Goal: Task Accomplishment & Management: Complete application form

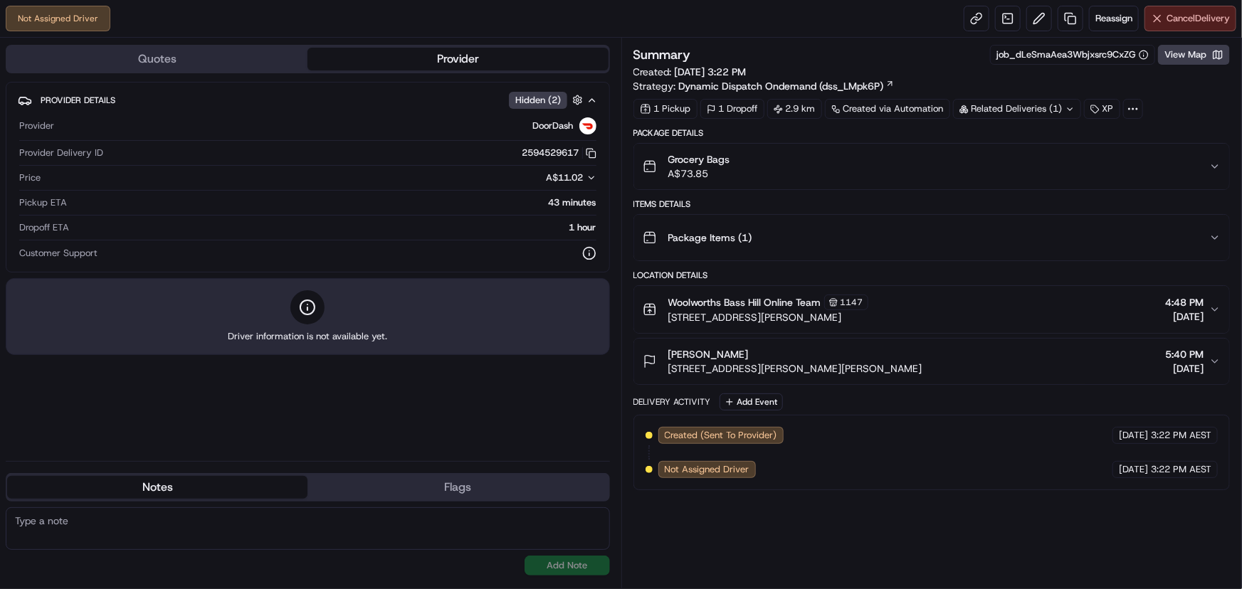
click at [1199, 21] on span "Cancel Delivery" at bounding box center [1197, 18] width 63 height 13
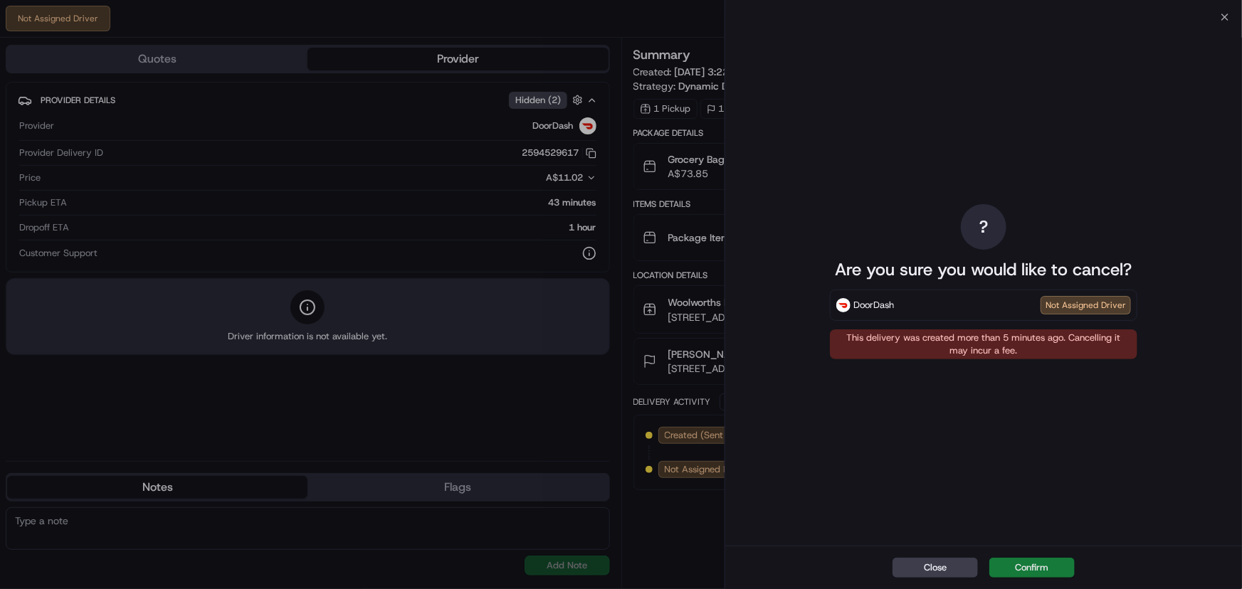
click at [1027, 562] on button "Confirm" at bounding box center [1031, 568] width 85 height 20
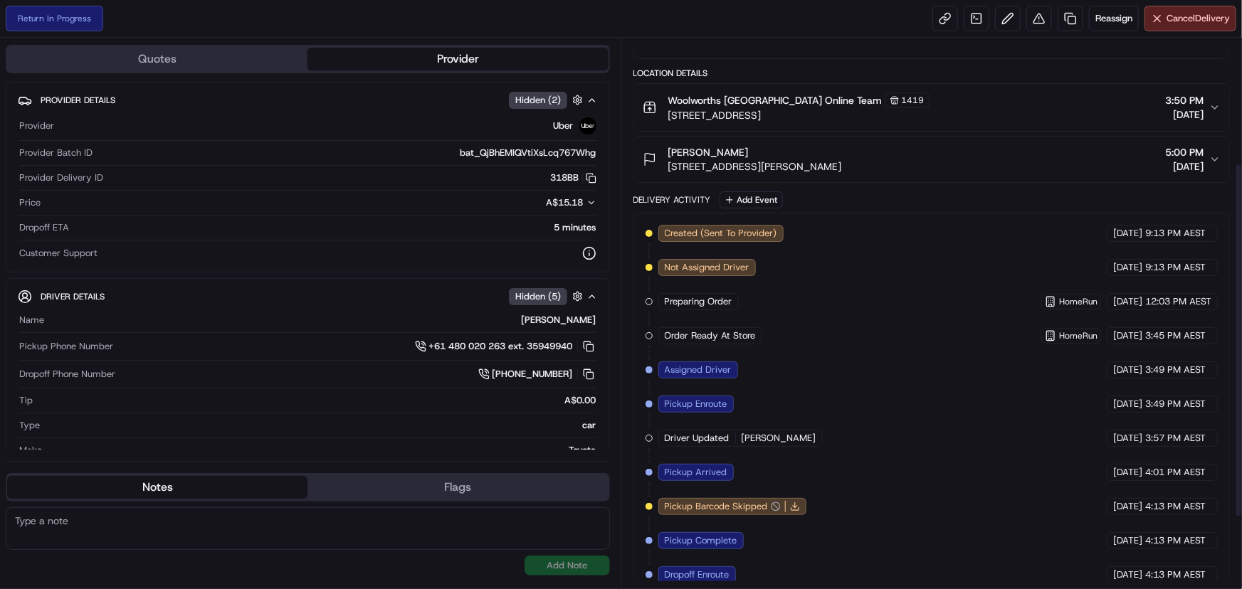
scroll to position [303, 0]
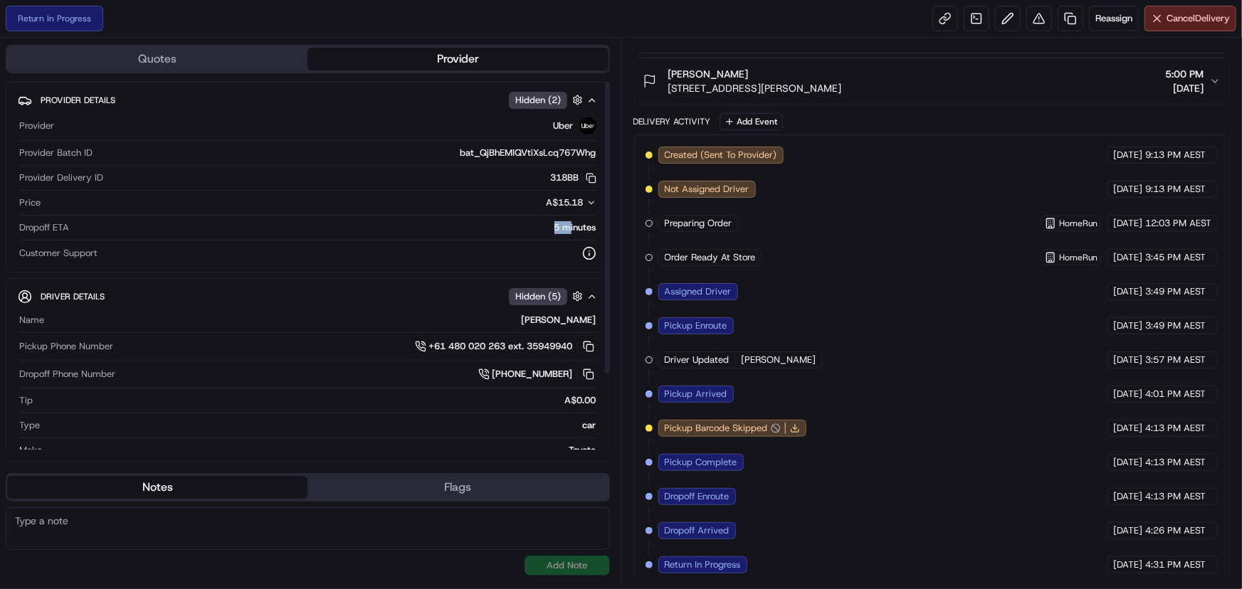
drag, startPoint x: 554, startPoint y: 226, endPoint x: 571, endPoint y: 228, distance: 17.9
click at [571, 228] on div "5 minutes" at bounding box center [336, 227] width 522 height 13
click at [798, 578] on div "Created (Sent To Provider) Uber [DATE] 9:13 PM AEST Not Assigned Driver Uber [D…" at bounding box center [931, 359] width 597 height 451
drag, startPoint x: 551, startPoint y: 226, endPoint x: 568, endPoint y: 228, distance: 16.4
click at [568, 228] on div "5 minutes" at bounding box center [336, 227] width 522 height 13
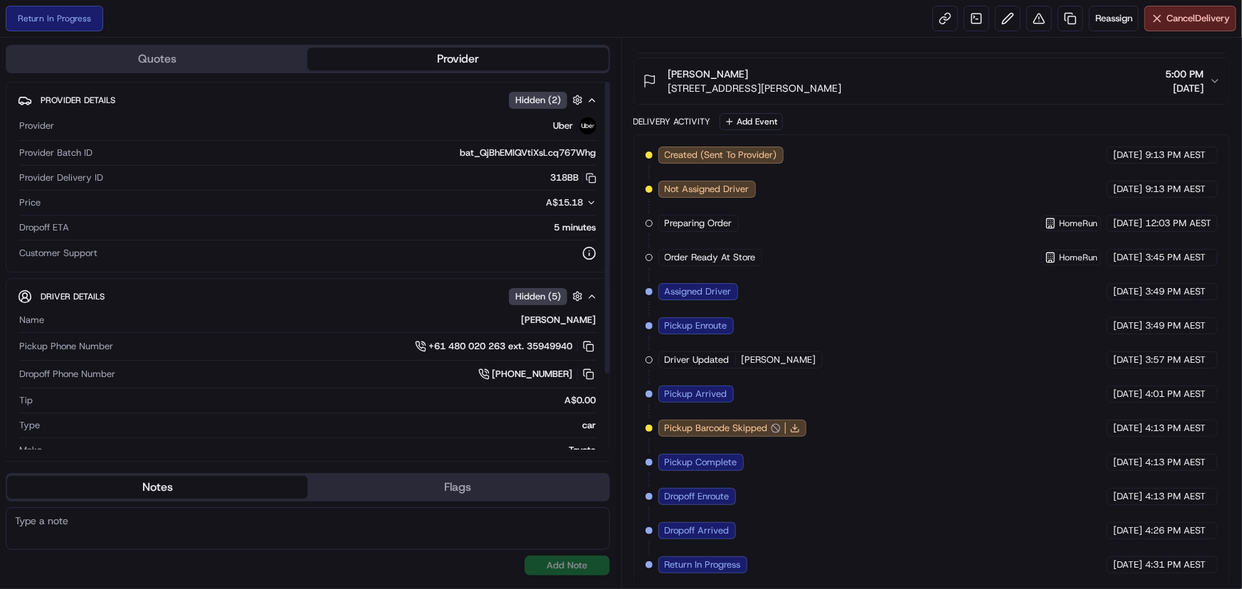
click at [855, 301] on div "Created (Sent To Provider) Uber [DATE] 9:13 PM AEST Not Assigned Driver Uber [D…" at bounding box center [931, 360] width 573 height 427
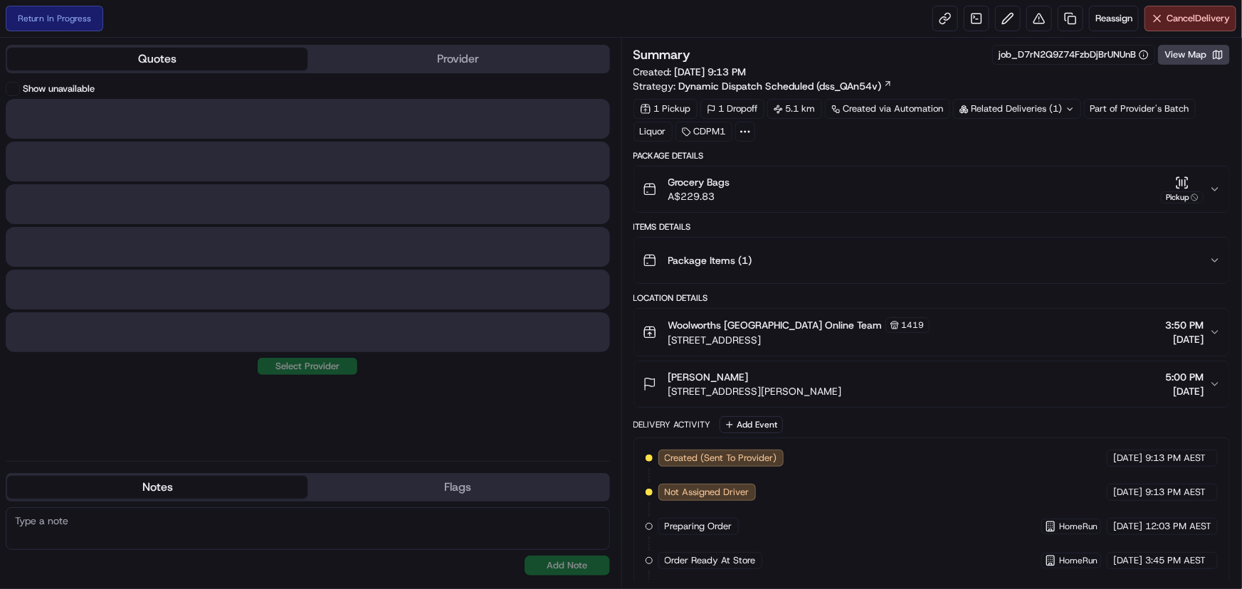
click at [168, 53] on button "Quotes" at bounding box center [157, 59] width 300 height 23
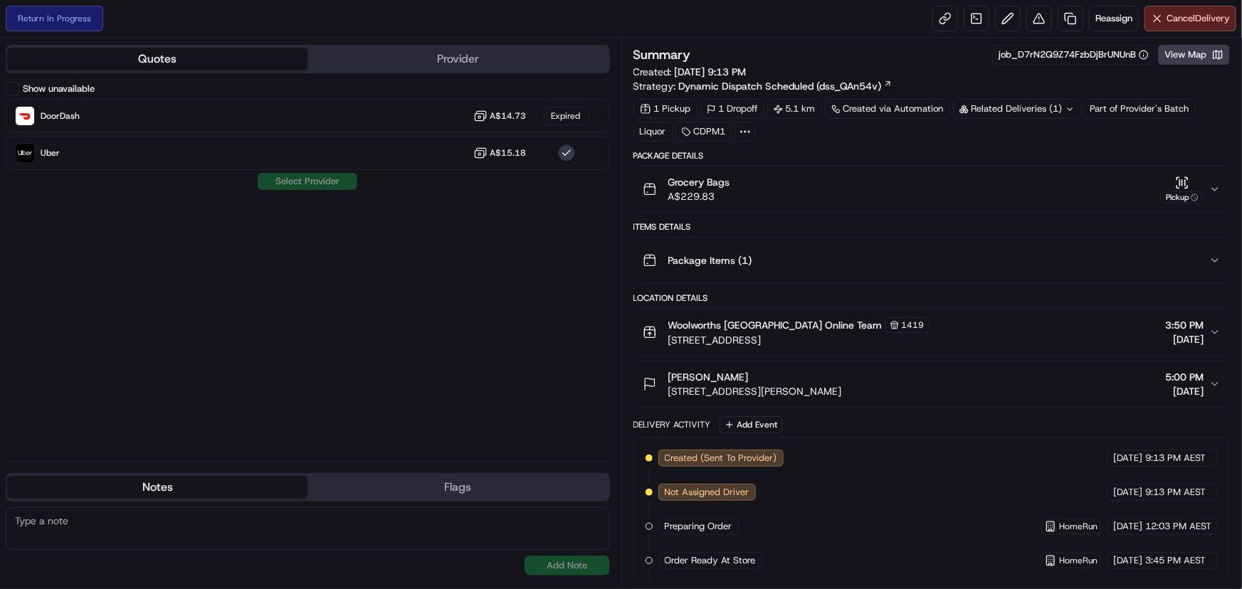
click at [403, 56] on button "Provider" at bounding box center [457, 59] width 300 height 23
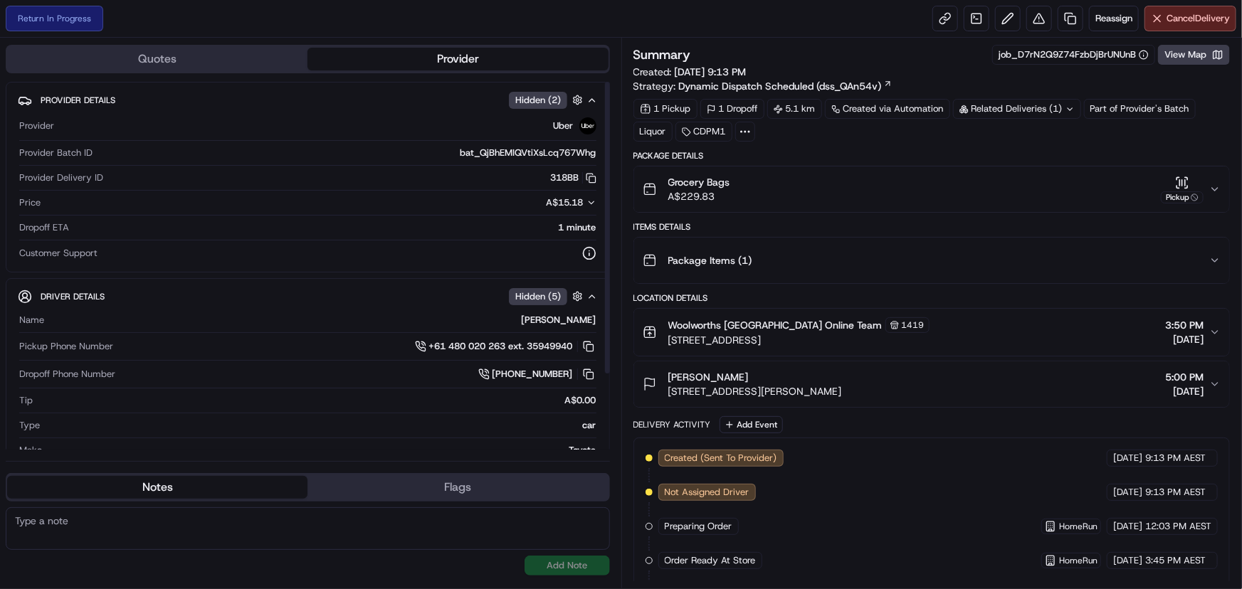
click at [579, 232] on div "1 minute" at bounding box center [336, 227] width 522 height 13
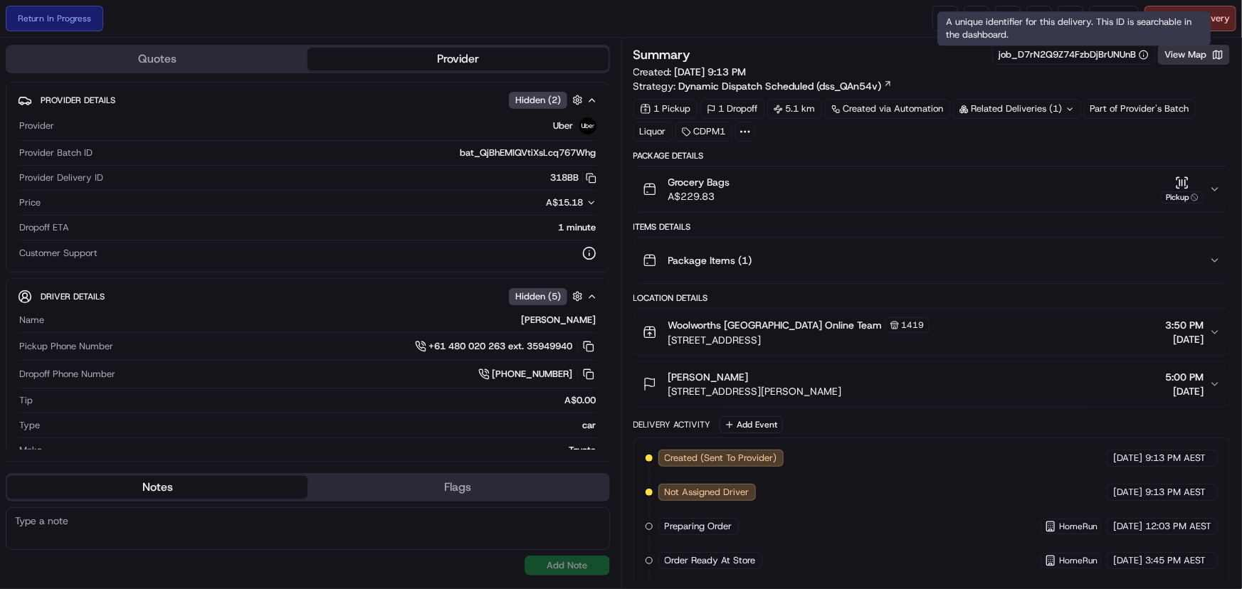
click at [1168, 51] on button "View Map" at bounding box center [1194, 55] width 72 height 20
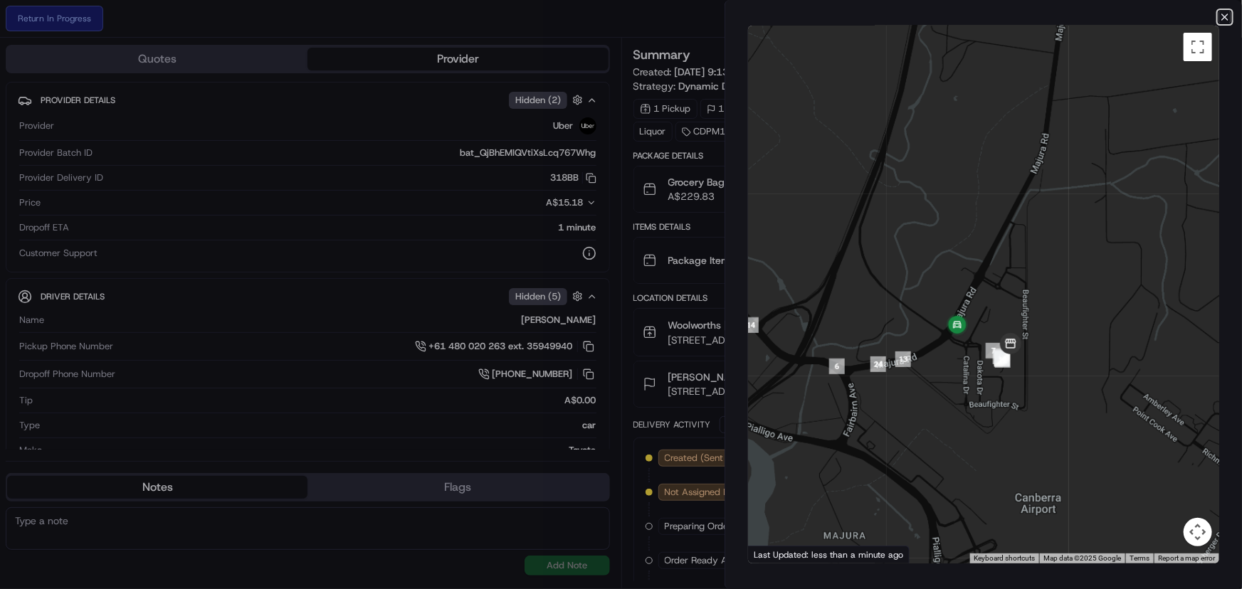
click at [1223, 21] on icon "button" at bounding box center [1224, 16] width 11 height 11
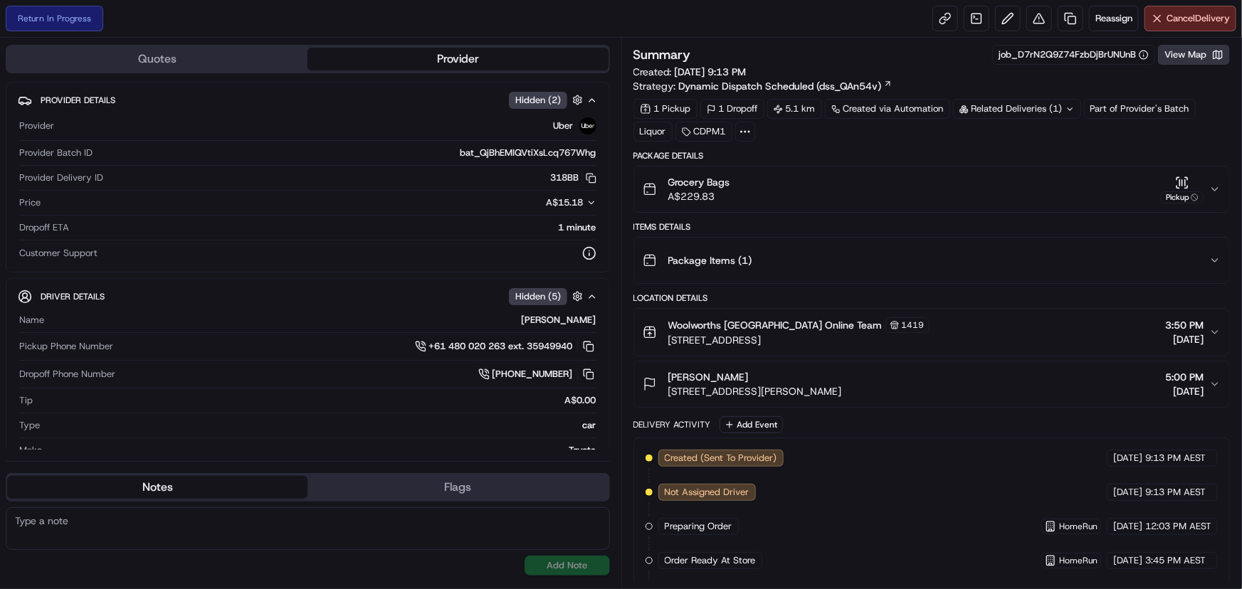
click at [1192, 51] on button "View Map" at bounding box center [1194, 55] width 72 height 20
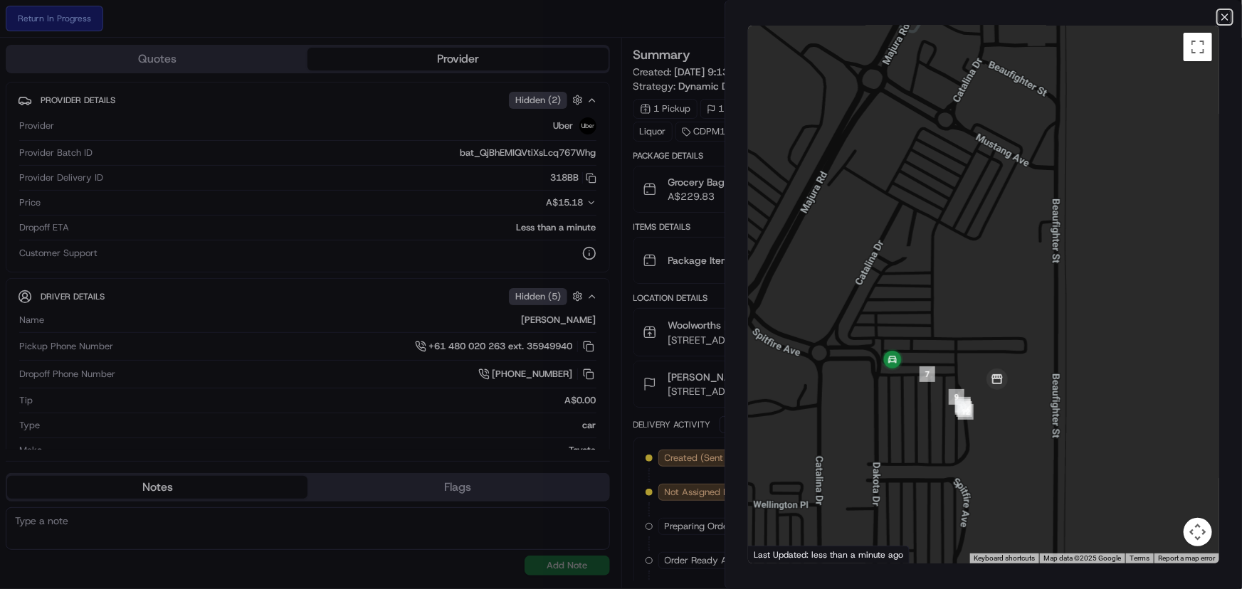
click at [1225, 17] on icon "button" at bounding box center [1225, 17] width 6 height 6
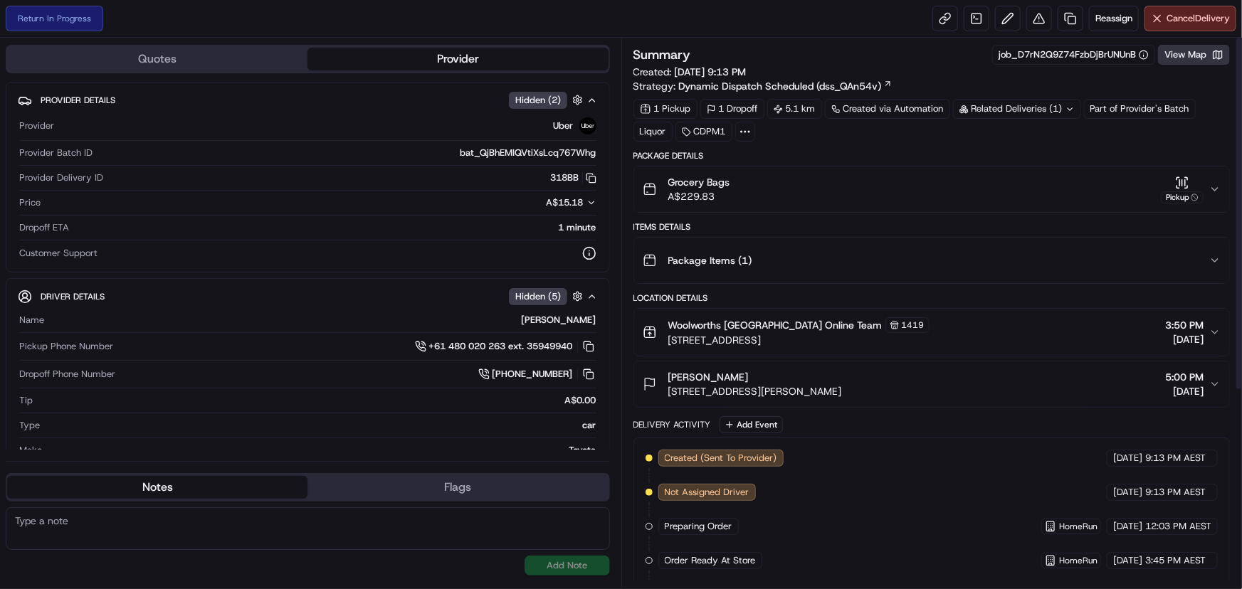
click at [1200, 55] on button "View Map" at bounding box center [1194, 55] width 72 height 20
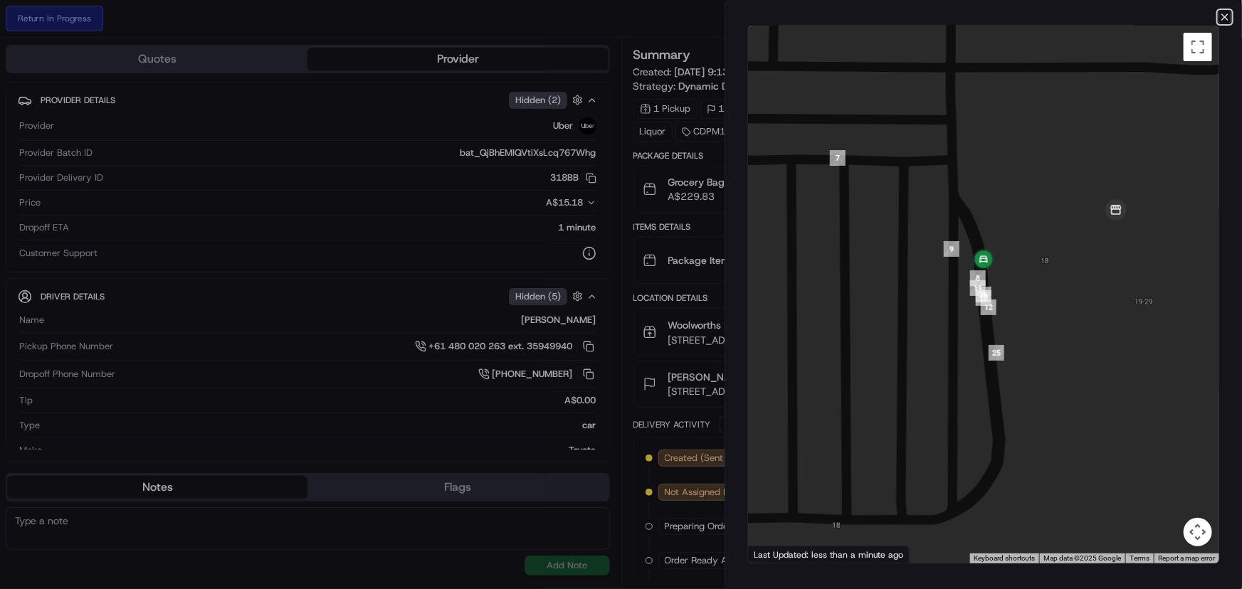
click at [1230, 18] on icon "button" at bounding box center [1224, 16] width 11 height 11
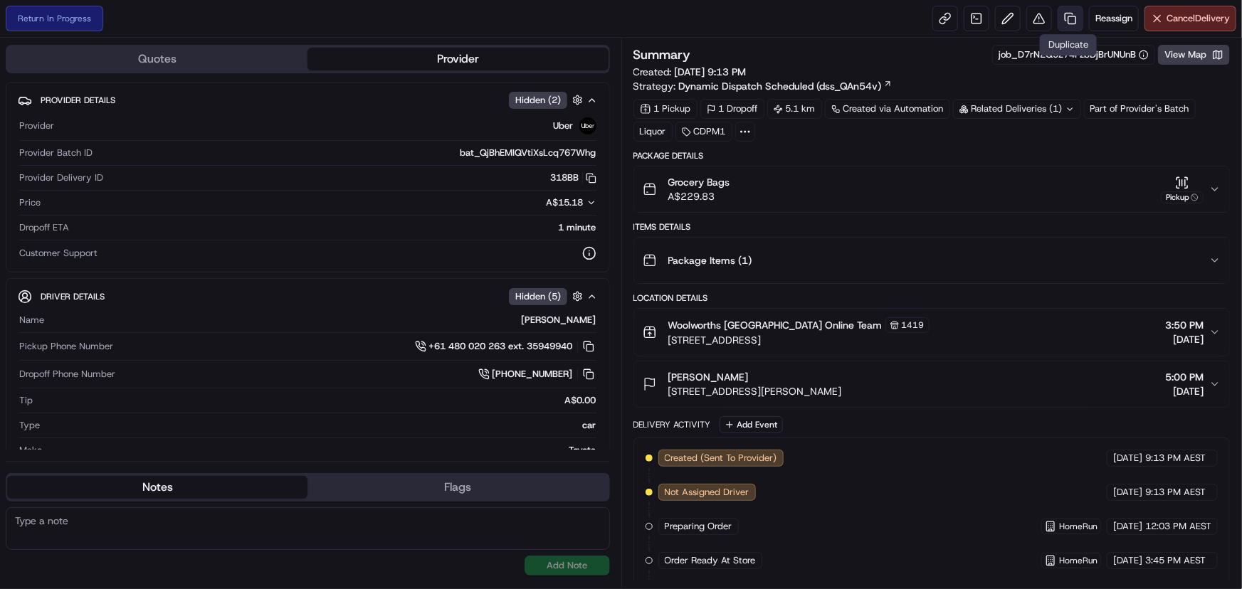
click at [1063, 17] on link at bounding box center [1070, 19] width 26 height 26
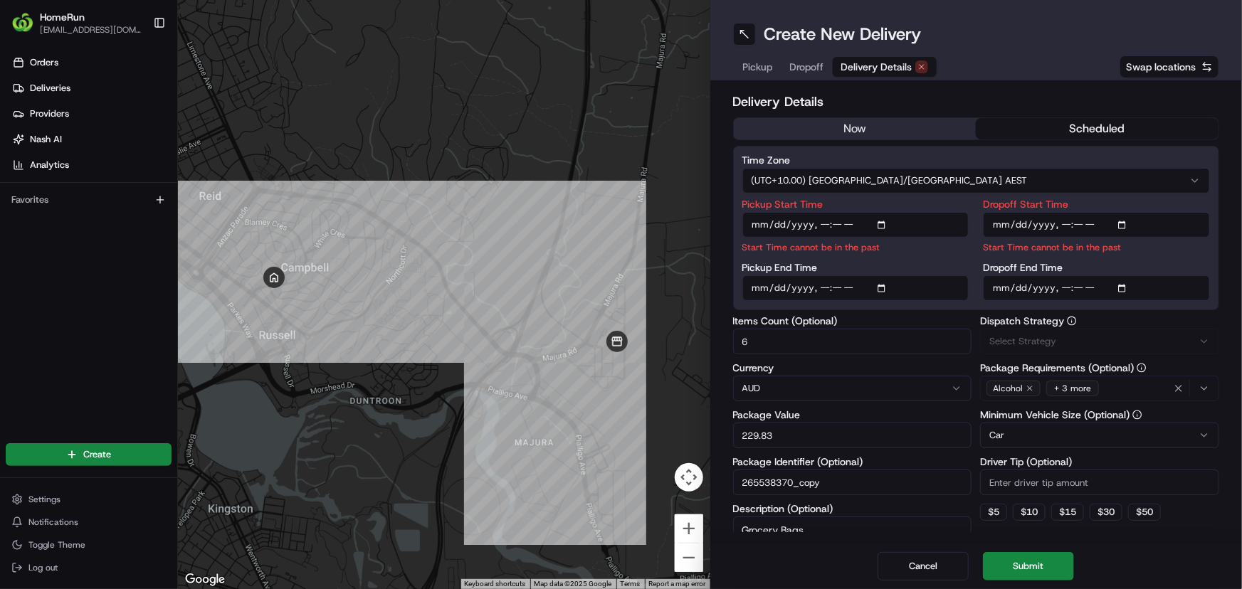
click at [865, 70] on span "Delivery Details" at bounding box center [876, 67] width 71 height 14
click at [820, 131] on button "now" at bounding box center [855, 128] width 243 height 21
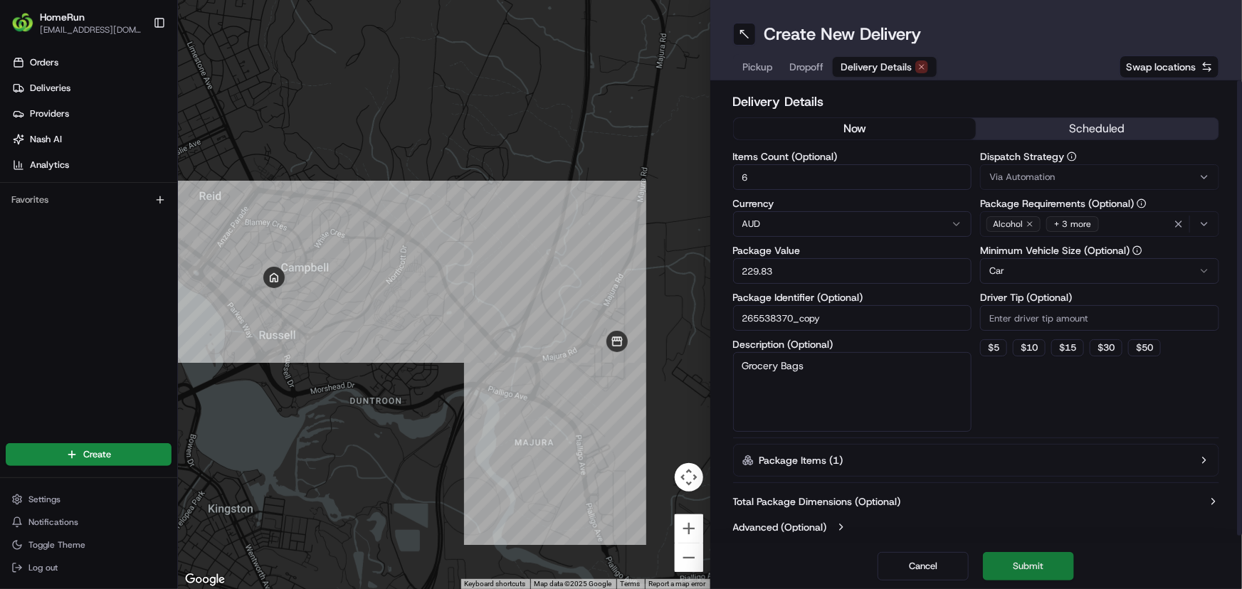
click at [1021, 562] on button "Submit" at bounding box center [1028, 566] width 91 height 28
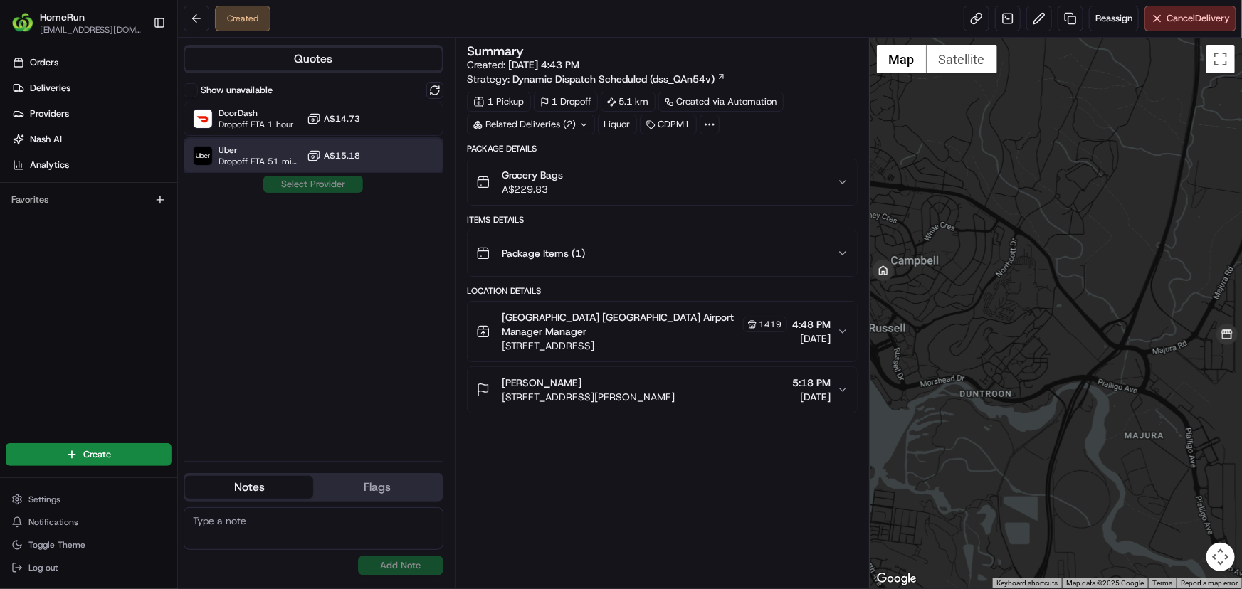
click at [249, 163] on span "Dropoff ETA 51 minutes" at bounding box center [259, 161] width 83 height 11
click at [327, 184] on button "Assign Provider" at bounding box center [313, 184] width 101 height 17
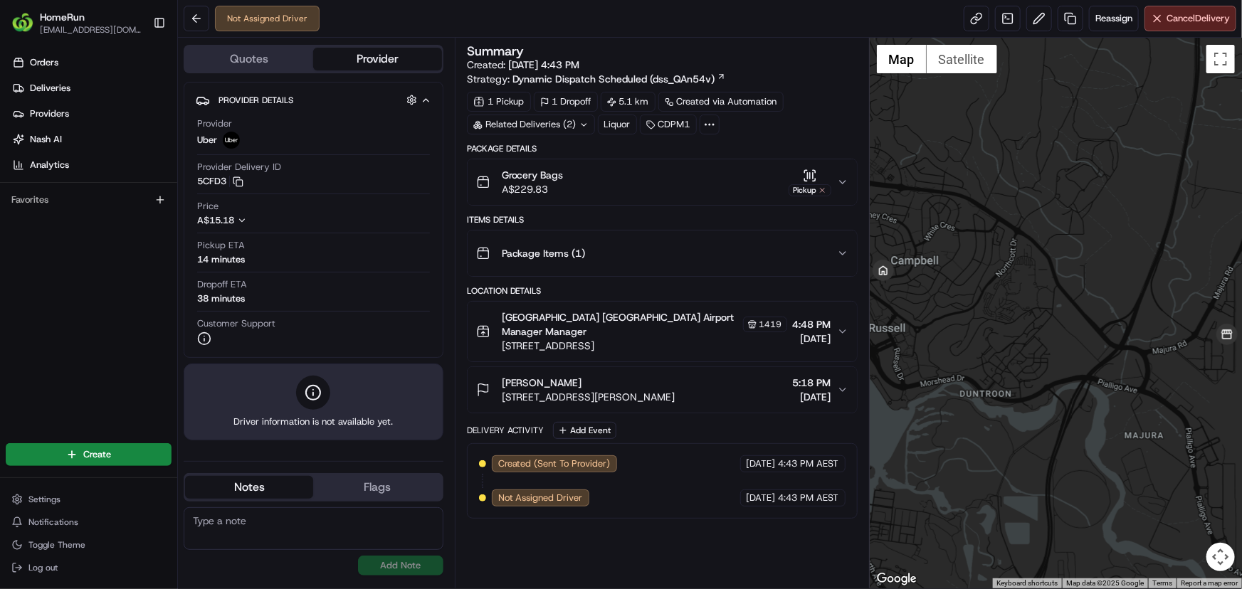
drag, startPoint x: 198, startPoint y: 300, endPoint x: 277, endPoint y: 297, distance: 79.7
click at [277, 297] on div "Dropoff ETA 38 minutes" at bounding box center [313, 291] width 233 height 27
click at [285, 297] on div "Dropoff ETA 38 minutes" at bounding box center [313, 291] width 233 height 27
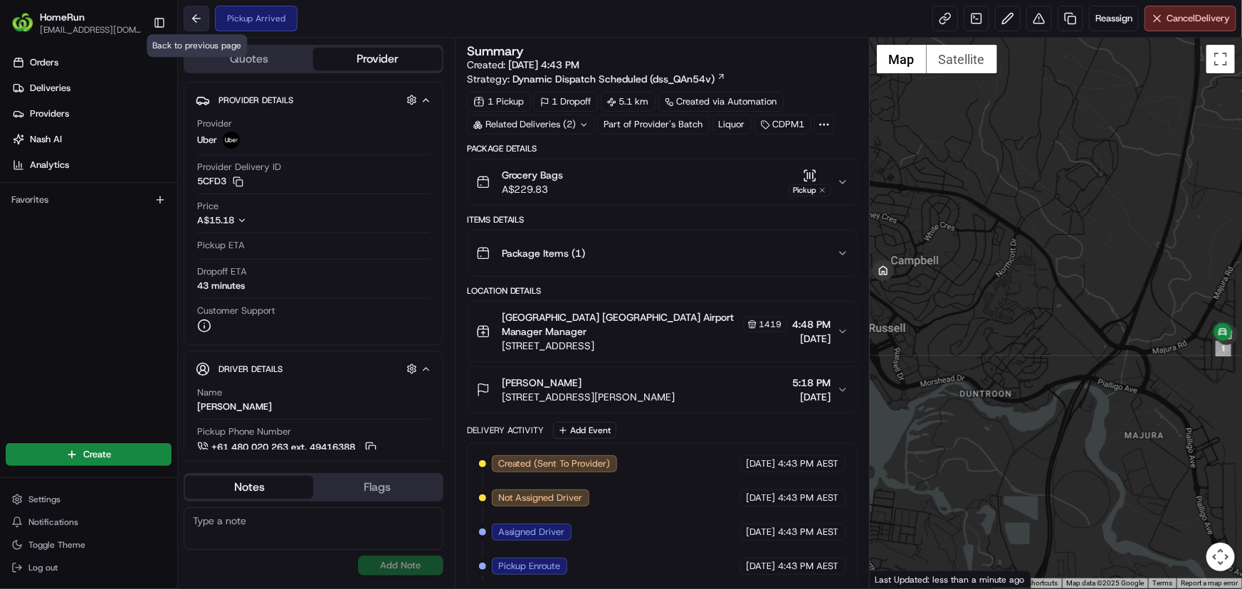
click at [206, 15] on button at bounding box center [197, 19] width 26 height 26
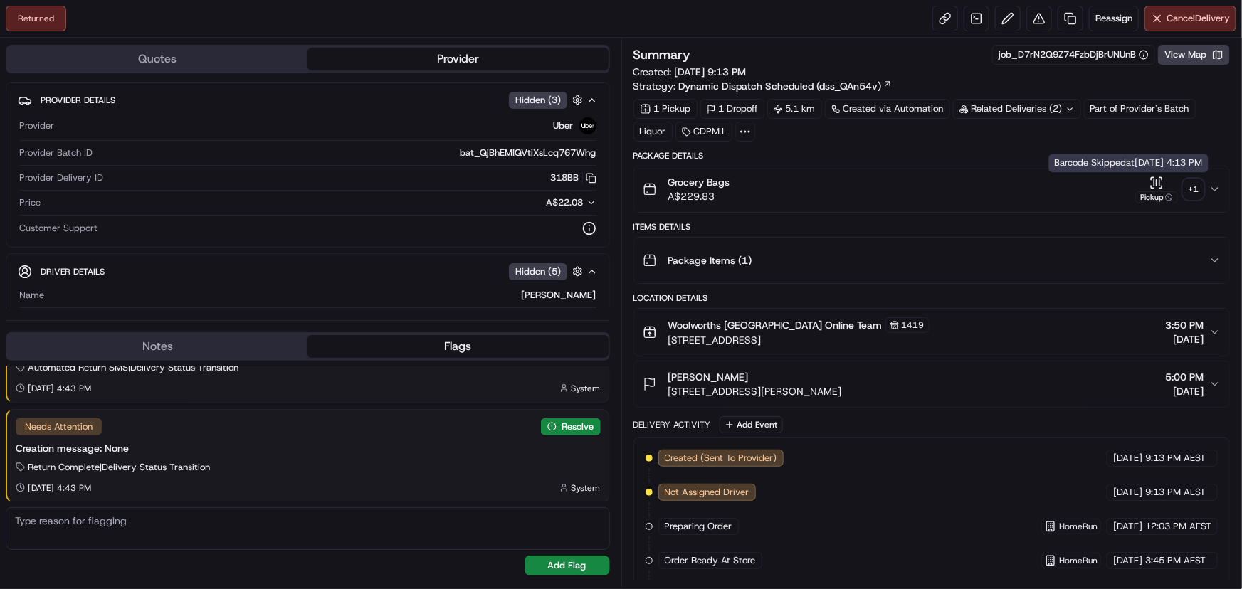
click at [1193, 189] on div "+ 1" at bounding box center [1193, 189] width 20 height 20
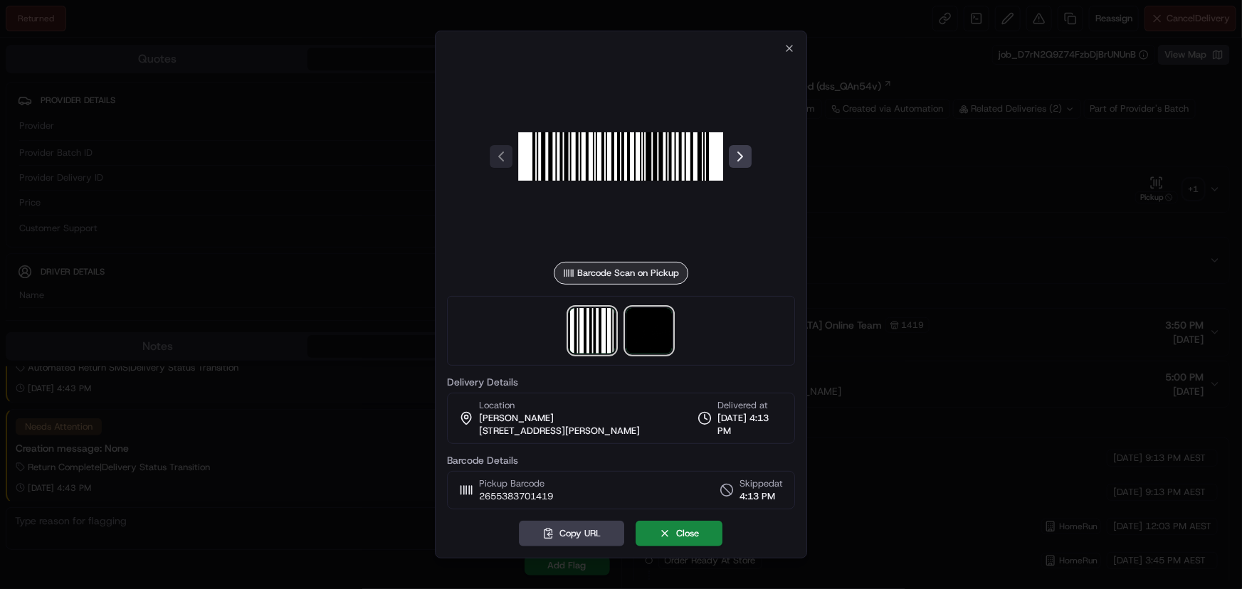
click at [652, 341] on img at bounding box center [650, 331] width 46 height 46
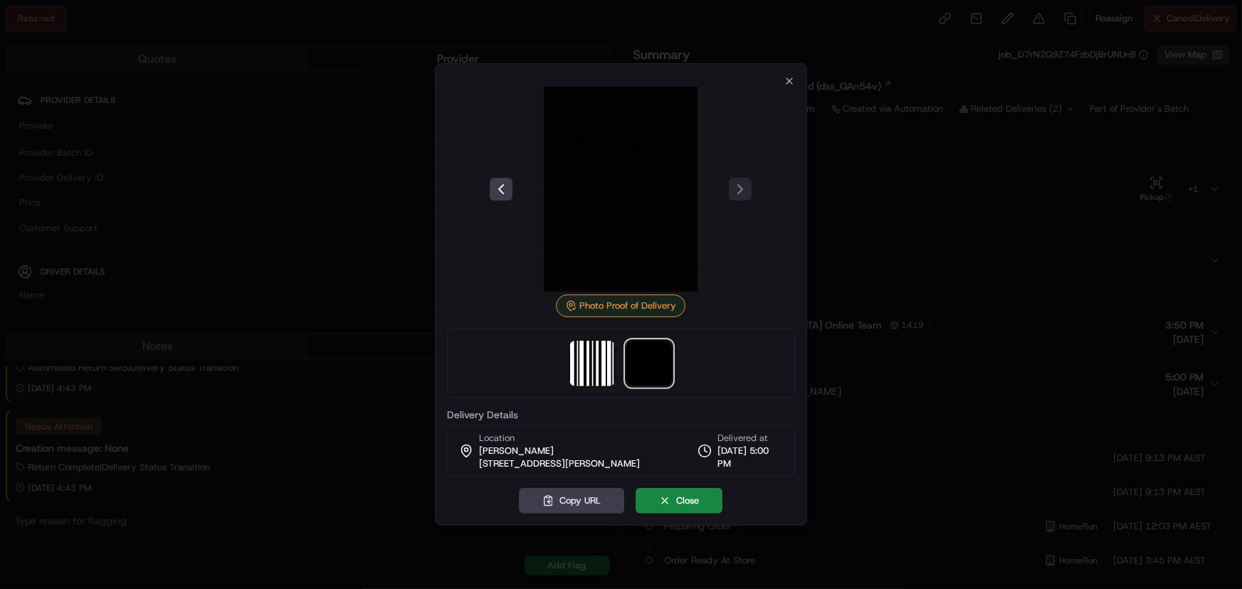
click at [714, 348] on div at bounding box center [621, 364] width 349 height 70
click at [635, 359] on img at bounding box center [650, 364] width 46 height 46
click at [598, 361] on img at bounding box center [593, 364] width 46 height 46
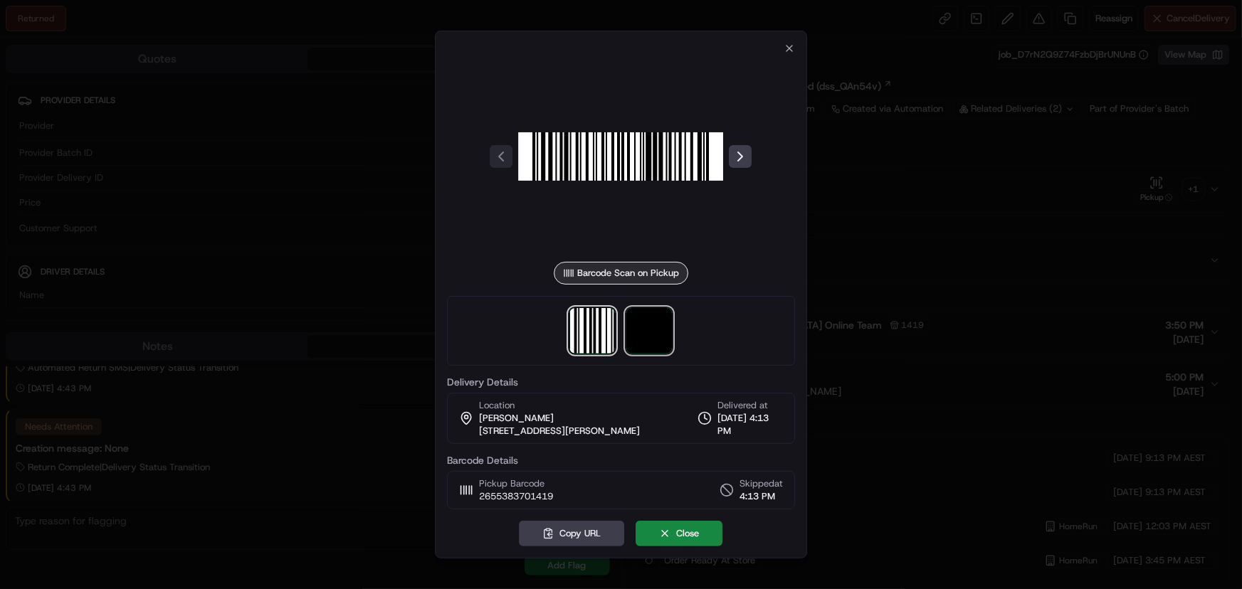
click at [640, 329] on img at bounding box center [650, 331] width 46 height 46
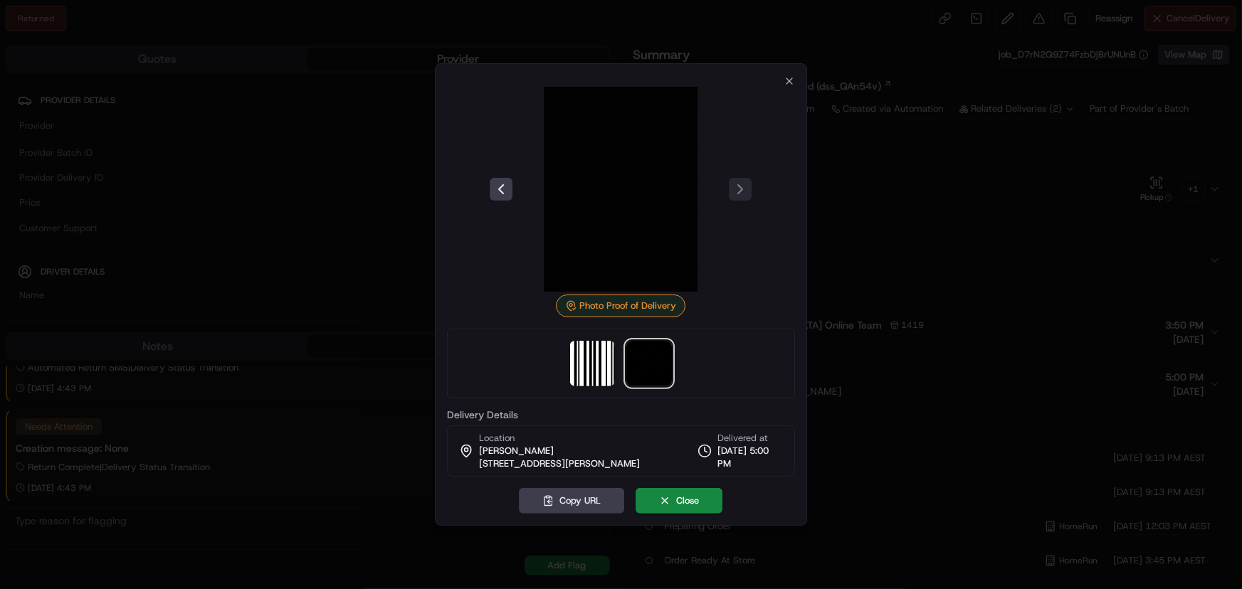
click at [608, 178] on img at bounding box center [621, 189] width 205 height 205
click at [650, 172] on img at bounding box center [621, 189] width 205 height 205
click at [790, 82] on icon "button" at bounding box center [789, 81] width 6 height 6
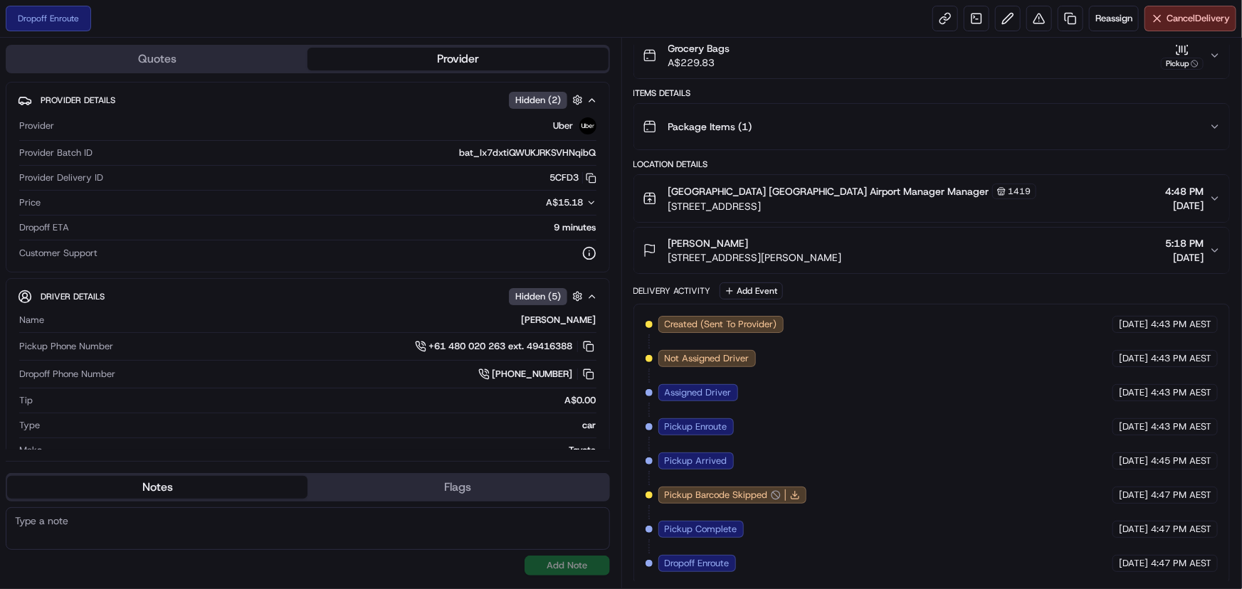
click at [1215, 56] on icon "button" at bounding box center [1215, 55] width 6 height 3
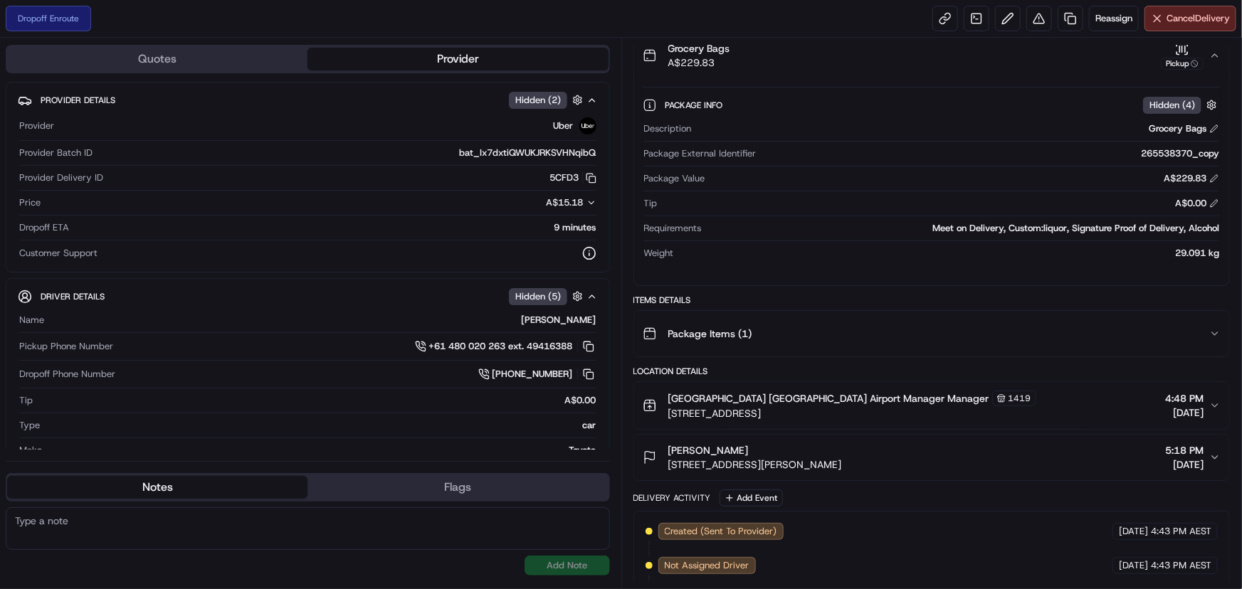
click at [1215, 56] on icon "button" at bounding box center [1214, 55] width 11 height 11
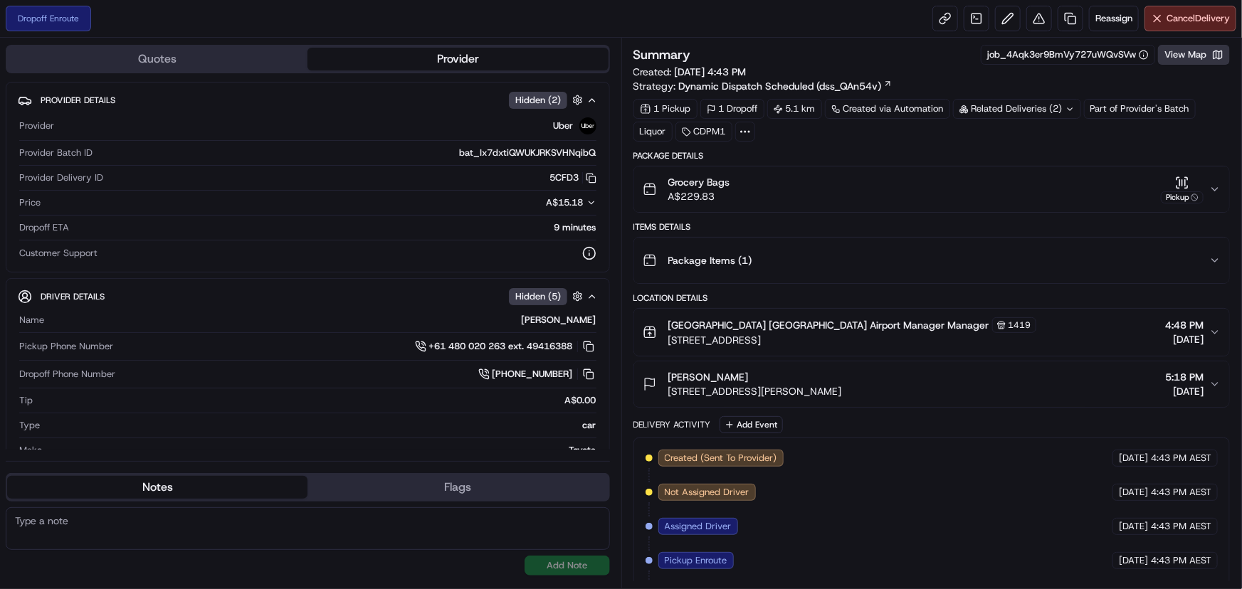
click at [1181, 54] on button "View Map" at bounding box center [1194, 55] width 72 height 20
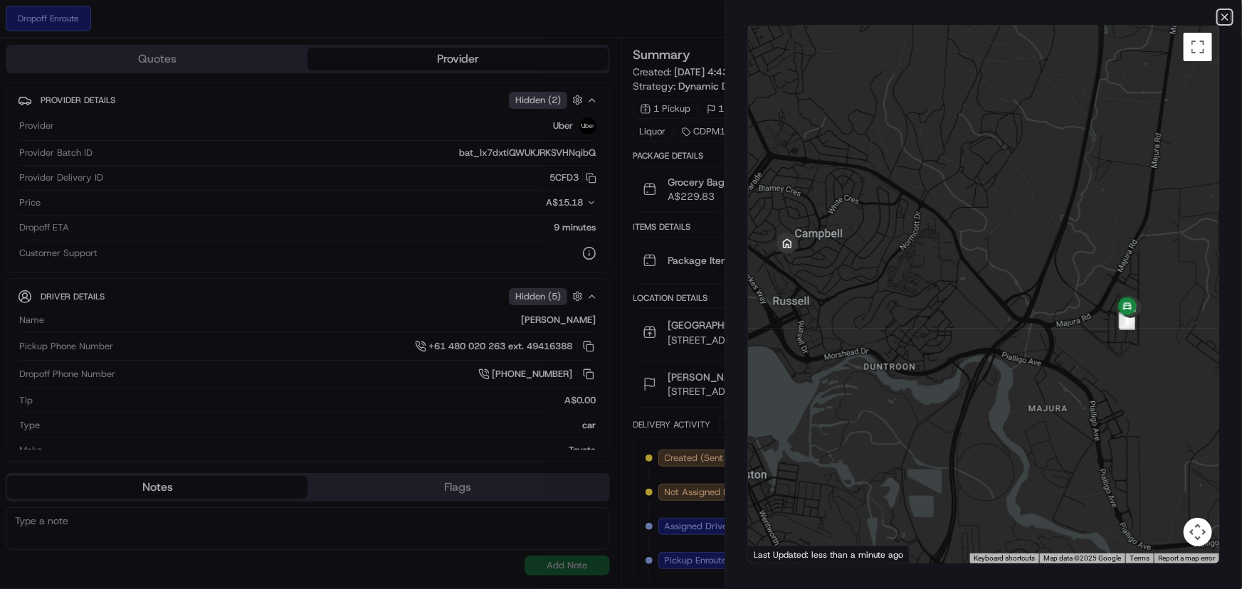
click at [1223, 14] on icon "button" at bounding box center [1224, 16] width 11 height 11
